Goal: Navigation & Orientation: Understand site structure

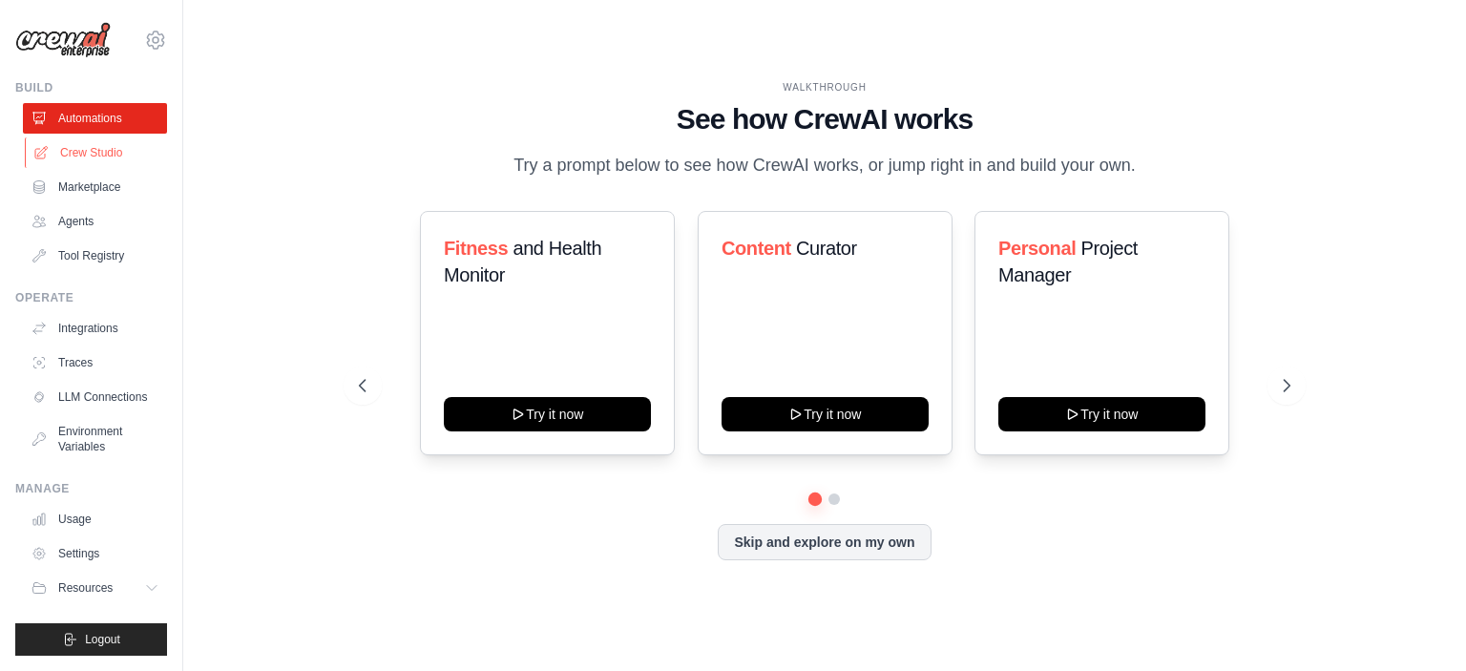
click at [89, 144] on link "Crew Studio" at bounding box center [97, 152] width 144 height 31
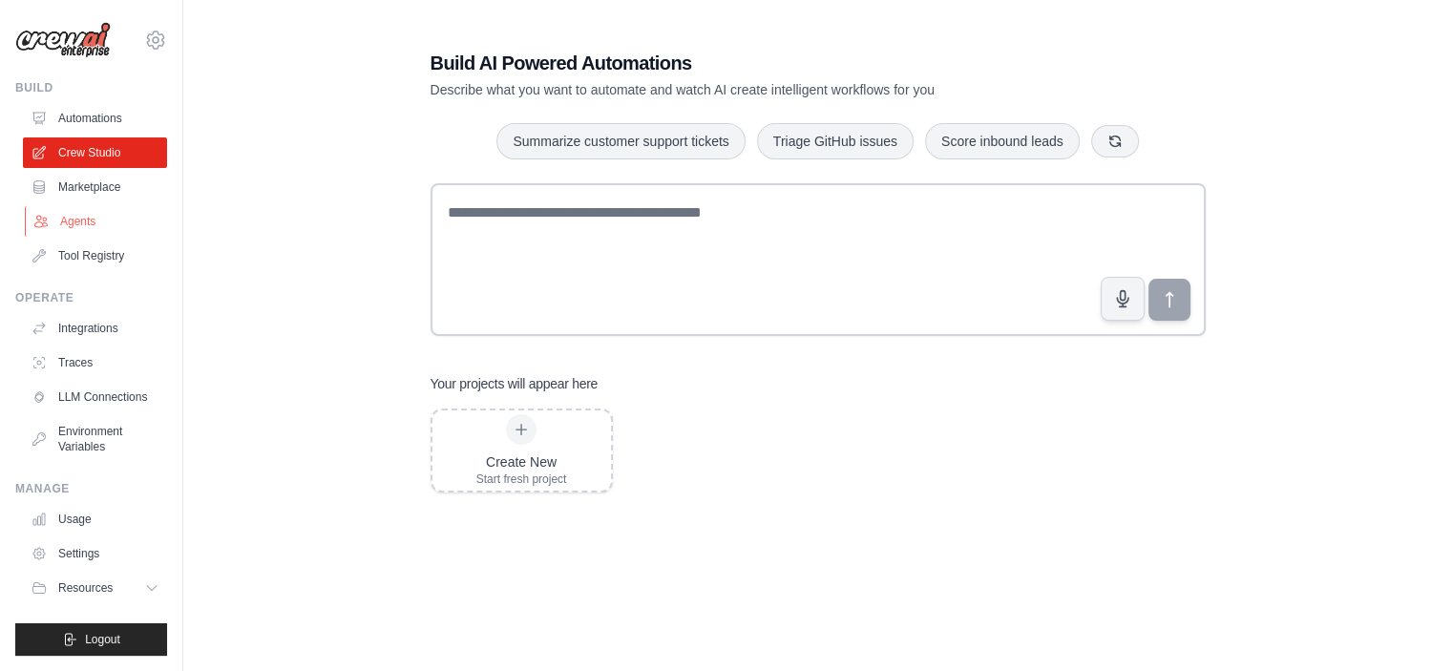
click at [84, 222] on link "Agents" at bounding box center [97, 221] width 144 height 31
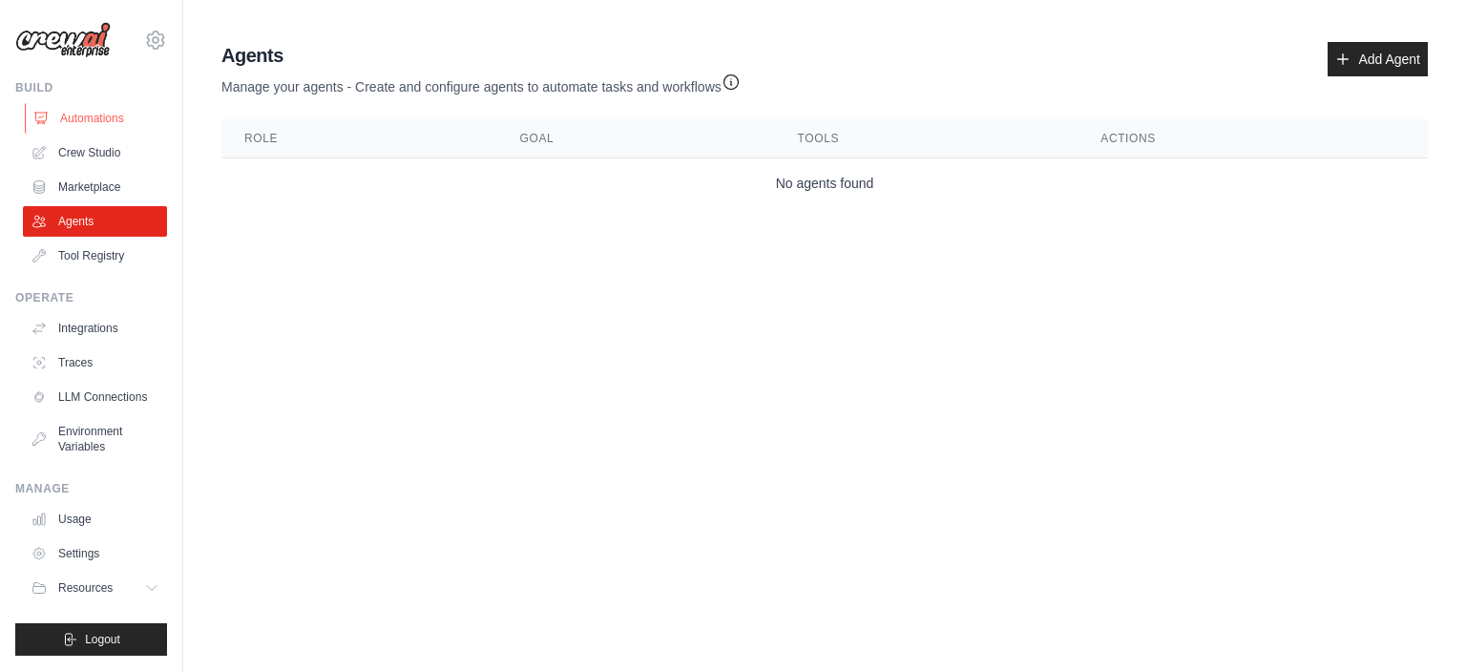
click at [90, 117] on link "Automations" at bounding box center [97, 118] width 144 height 31
